Goal: Task Accomplishment & Management: Complete application form

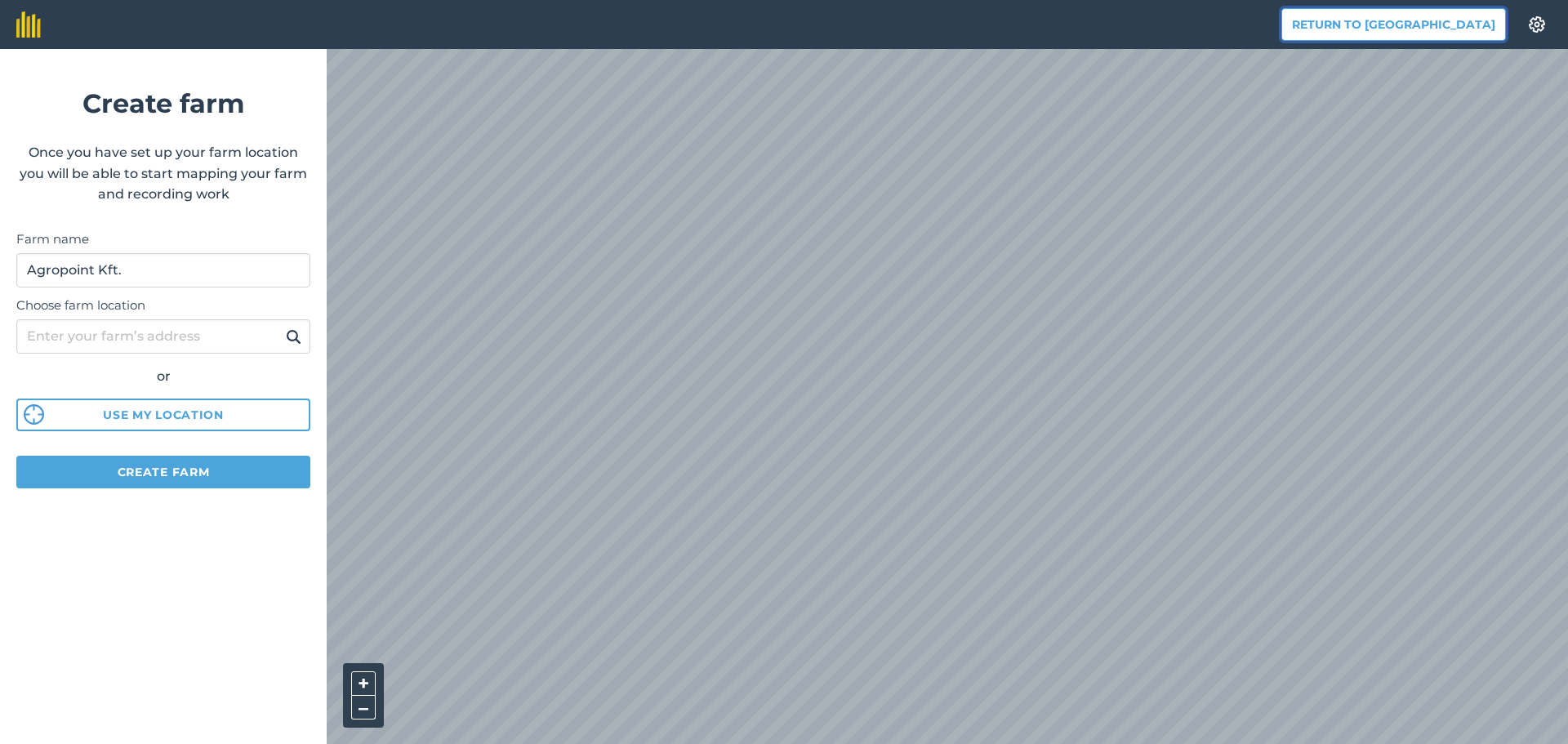
click at [1427, 32] on button "Return to [GEOGRAPHIC_DATA]" at bounding box center [1393, 24] width 224 height 33
